Goal: Task Accomplishment & Management: Manage account settings

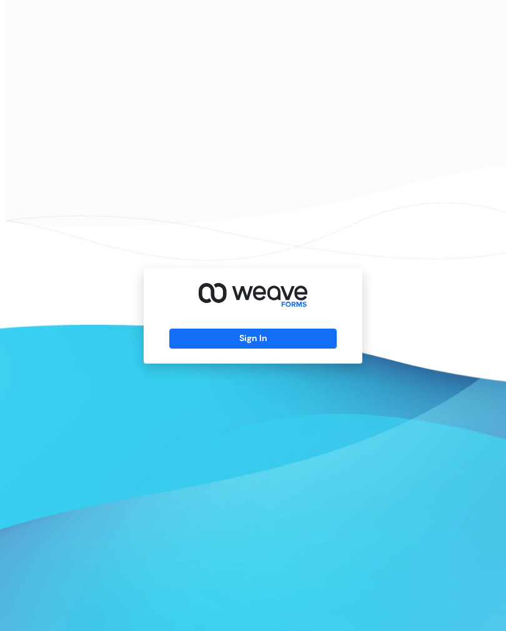
click at [301, 347] on button "Sign In" at bounding box center [252, 339] width 167 height 20
click at [21, 304] on div "Sign In" at bounding box center [253, 315] width 506 height 631
click at [237, 364] on div "Sign In" at bounding box center [253, 316] width 219 height 96
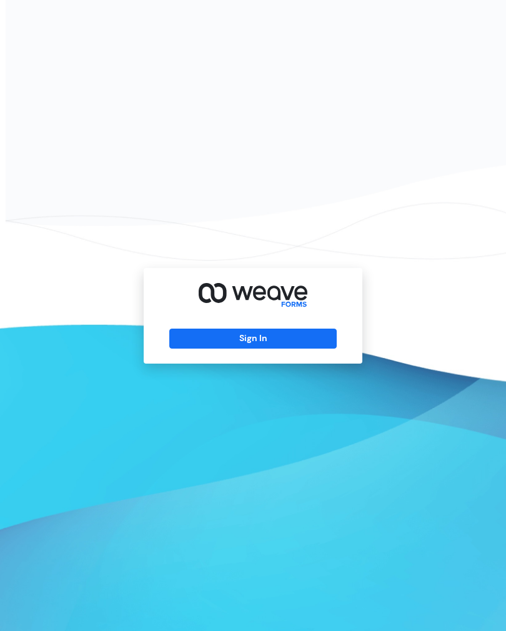
click at [259, 364] on div "Sign In" at bounding box center [253, 316] width 219 height 96
click at [246, 348] on button "Sign In" at bounding box center [252, 339] width 167 height 20
click at [254, 349] on button "Sign In" at bounding box center [252, 339] width 167 height 20
